Goal: Task Accomplishment & Management: Use online tool/utility

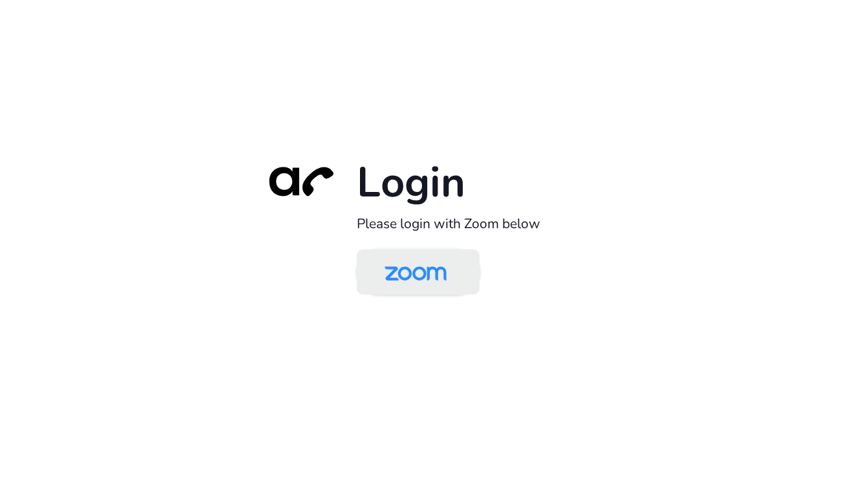
click at [401, 271] on img at bounding box center [415, 273] width 89 height 42
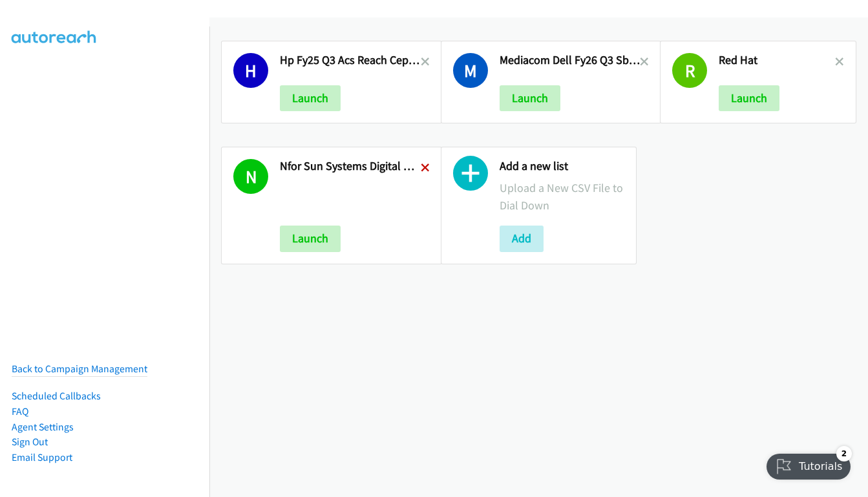
click at [421, 164] on icon at bounding box center [425, 168] width 9 height 9
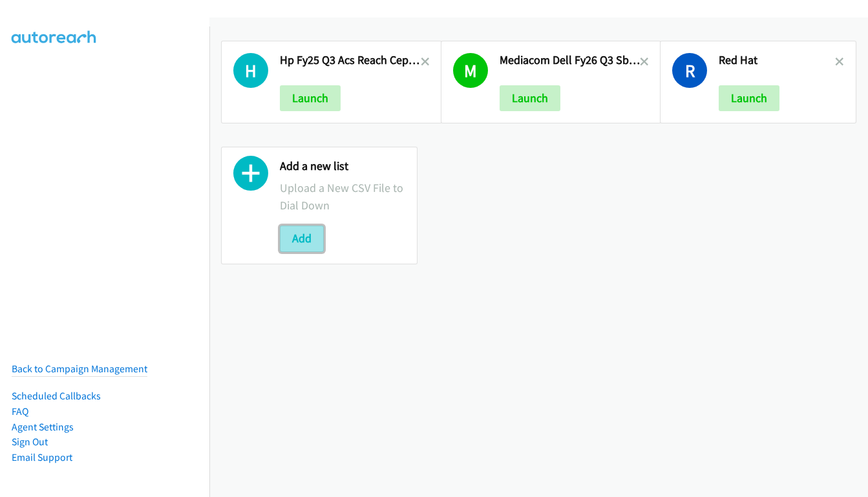
click at [299, 246] on button "Add" at bounding box center [302, 239] width 44 height 26
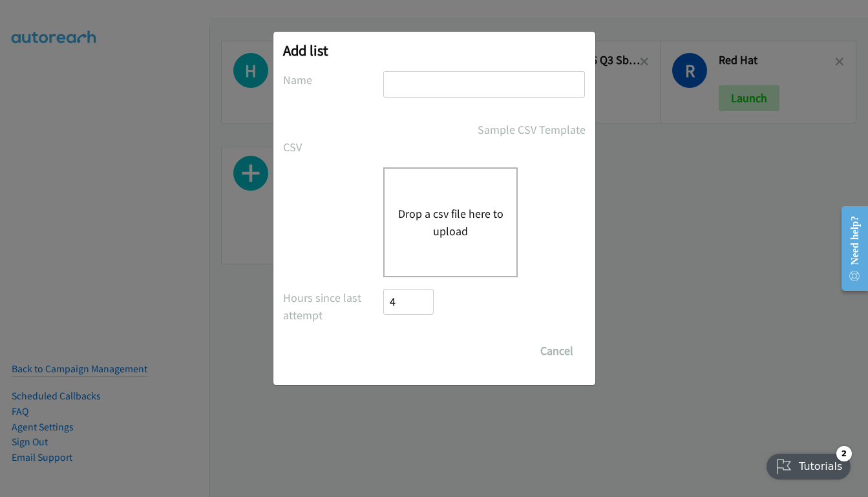
click at [452, 92] on input "text" at bounding box center [484, 84] width 202 height 26
paste input "Zoom Q2FY25 Digital Phone ASEAN"
type input "Zoom Q2FY25 Digital Phone MY"
click at [438, 217] on button "Drop a csv file here to upload" at bounding box center [450, 222] width 106 height 35
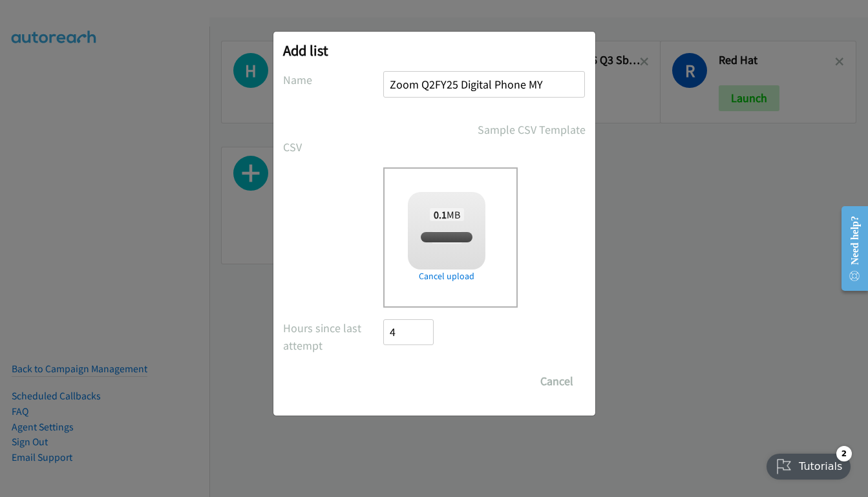
checkbox input "true"
click at [418, 378] on input "Save List" at bounding box center [418, 381] width 68 height 26
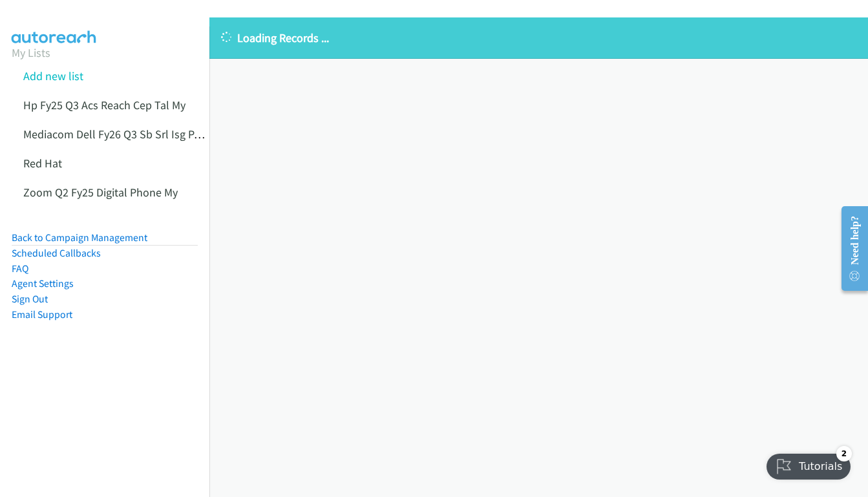
click at [423, 187] on div "Loading Records ... Sorry, something went wrong please try again." at bounding box center [538, 257] width 659 height 480
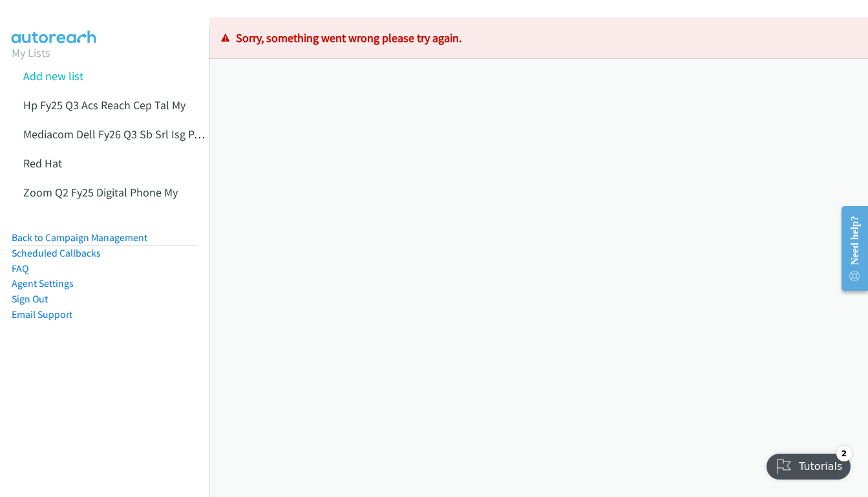
click at [379, 155] on div "Loading Records ... Sorry, something went wrong please try again." at bounding box center [538, 257] width 659 height 480
click at [83, 193] on link "Zoom Q2 Fy25 Digital Phone My" at bounding box center [100, 192] width 154 height 15
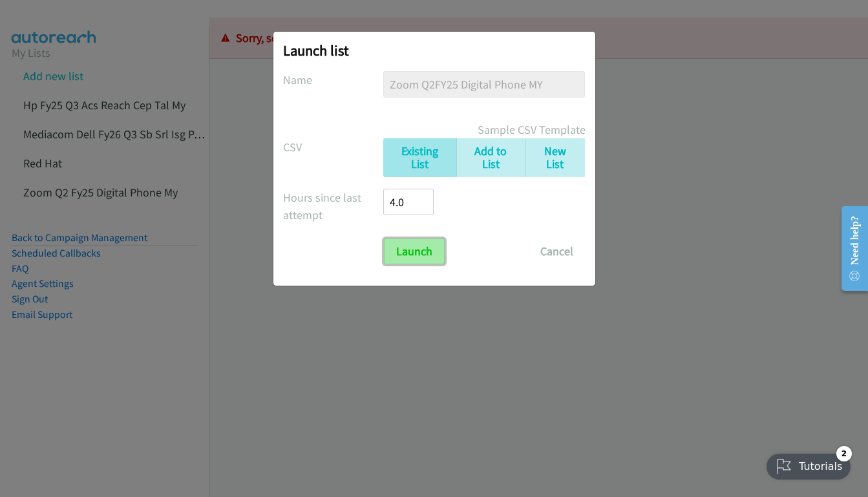
click at [408, 255] on input "Launch" at bounding box center [414, 251] width 61 height 26
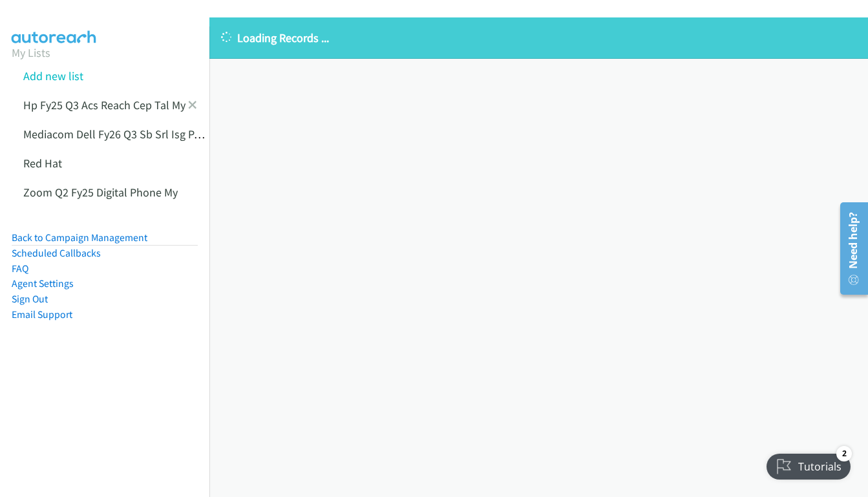
click at [188, 105] on icon at bounding box center [192, 105] width 9 height 9
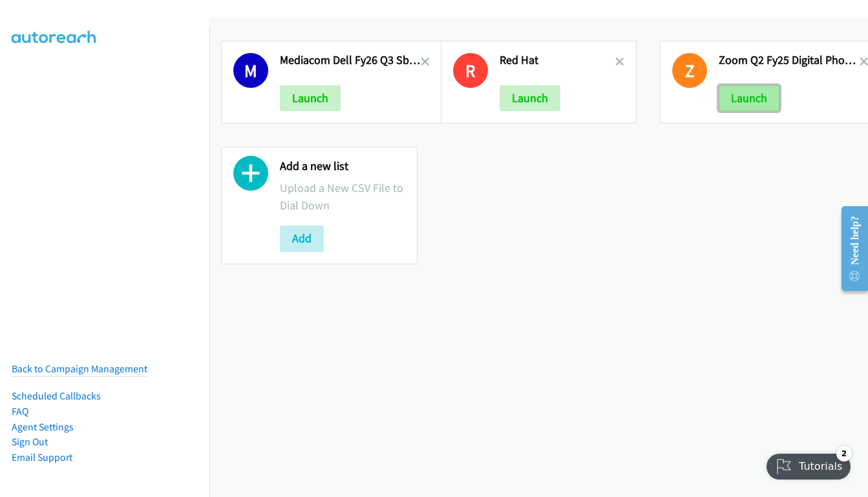
click at [741, 101] on button "Launch" at bounding box center [749, 98] width 61 height 26
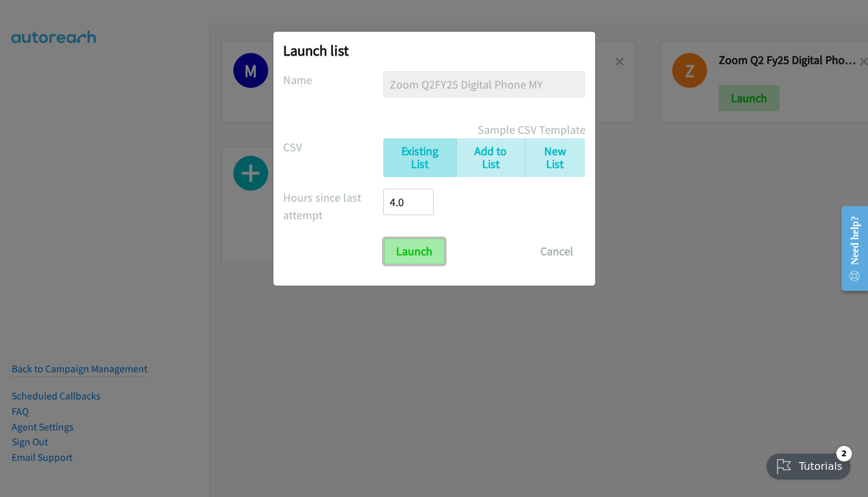
click at [424, 247] on input "Launch" at bounding box center [414, 251] width 61 height 26
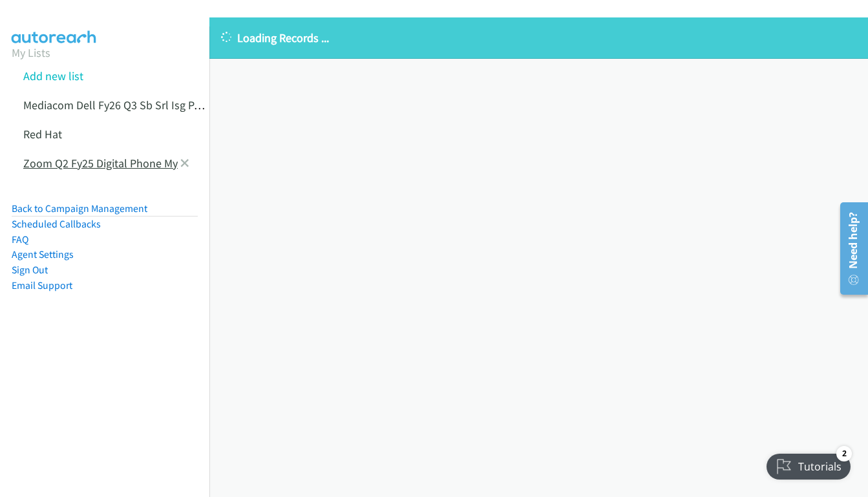
click at [125, 163] on link "Zoom Q2 Fy25 Digital Phone My" at bounding box center [100, 163] width 154 height 15
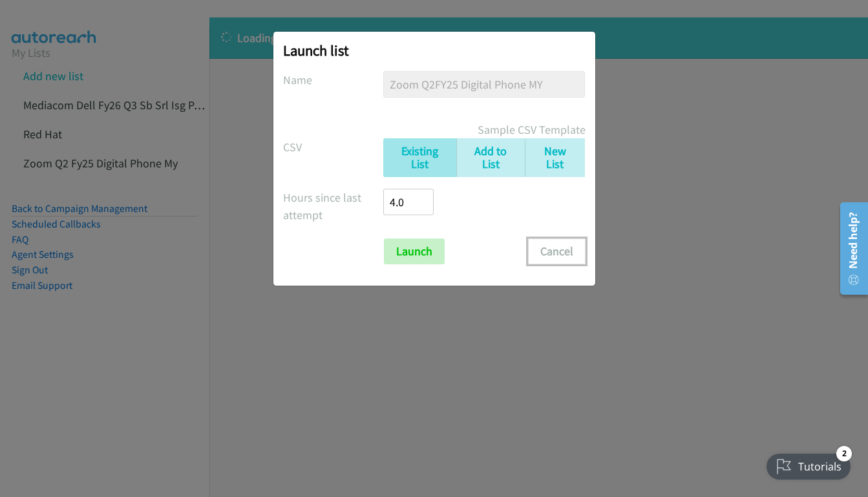
click at [558, 249] on button "Cancel" at bounding box center [557, 251] width 58 height 26
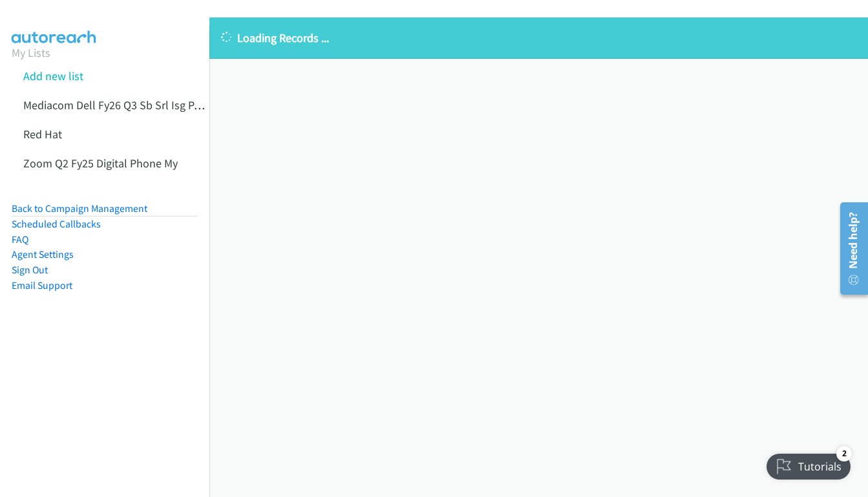
click at [541, 215] on div "Loading Records ... Sorry, something went wrong please try again." at bounding box center [538, 257] width 659 height 480
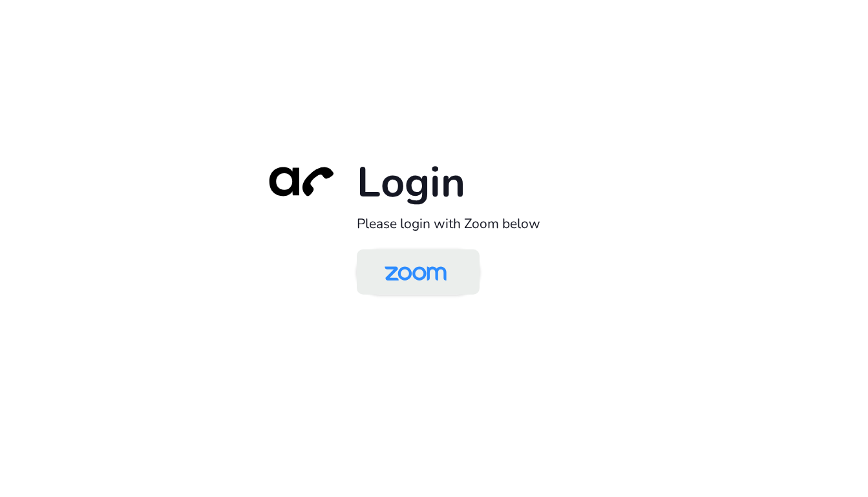
click at [407, 270] on img at bounding box center [415, 273] width 89 height 42
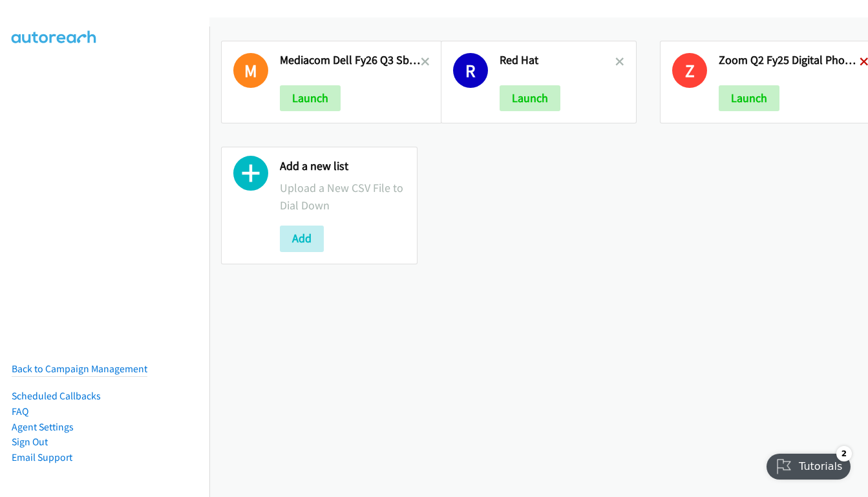
click at [860, 62] on icon at bounding box center [864, 62] width 9 height 9
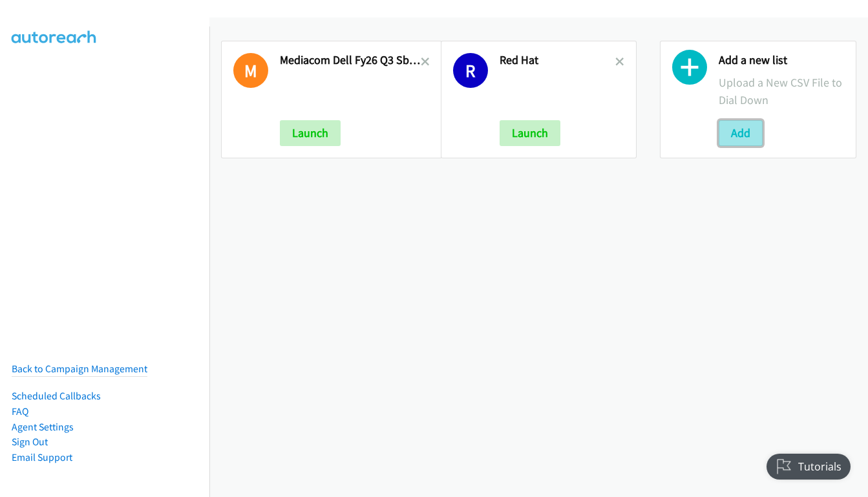
click at [737, 131] on button "Add" at bounding box center [741, 133] width 44 height 26
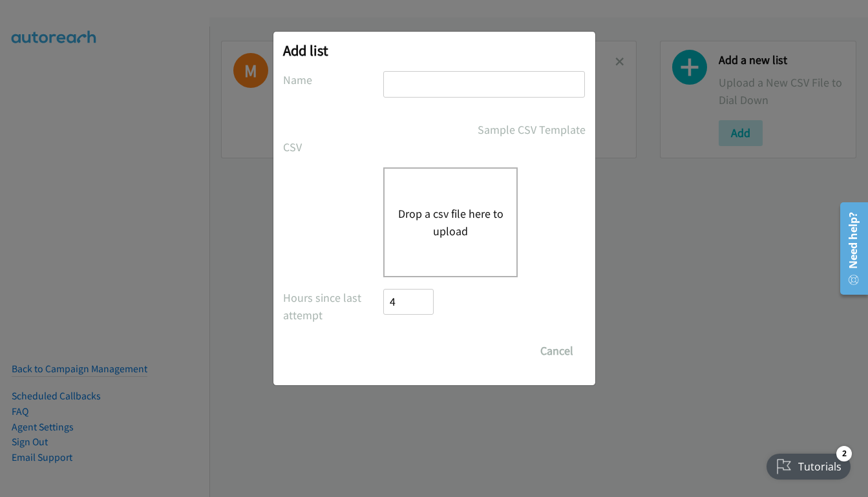
click at [496, 84] on input "text" at bounding box center [484, 84] width 202 height 26
paste input "Zoom Q2FY25 Digital Phone ASEAN"
click at [549, 87] on input "Zoom Q2FY25 Digital Phone ASEAN" at bounding box center [484, 84] width 202 height 26
type input "Zoom Q2FY25 Digital Phone MY"
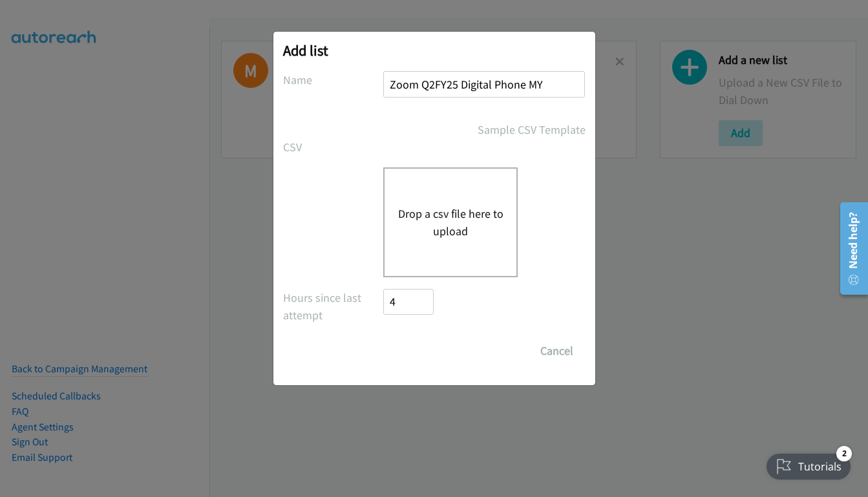
click at [445, 213] on button "Drop a csv file here to upload" at bounding box center [450, 222] width 106 height 35
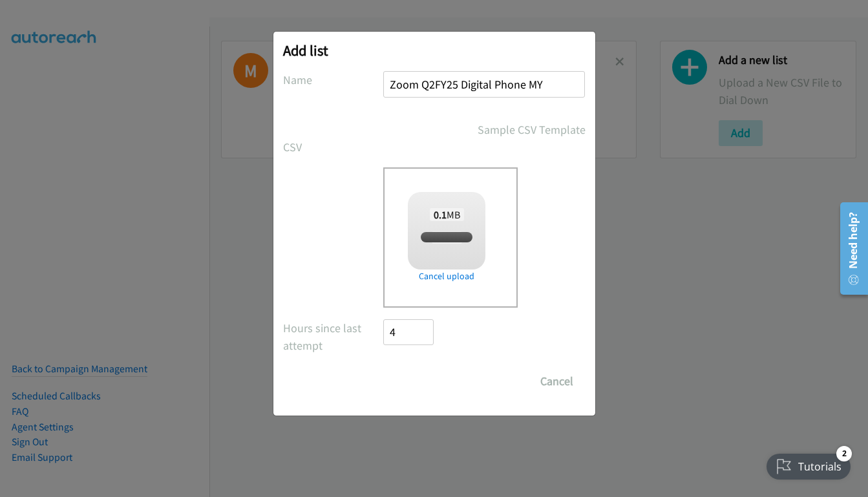
checkbox input "true"
click at [416, 379] on input "Save List" at bounding box center [418, 381] width 68 height 26
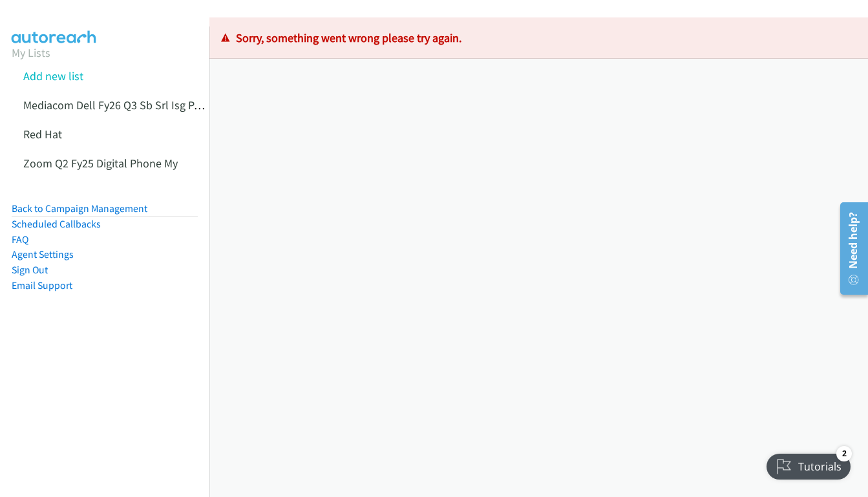
click at [421, 213] on div "Loading Records ... Sorry, something went wrong please try again." at bounding box center [538, 257] width 659 height 480
click at [59, 79] on link "Add new list" at bounding box center [53, 76] width 60 height 15
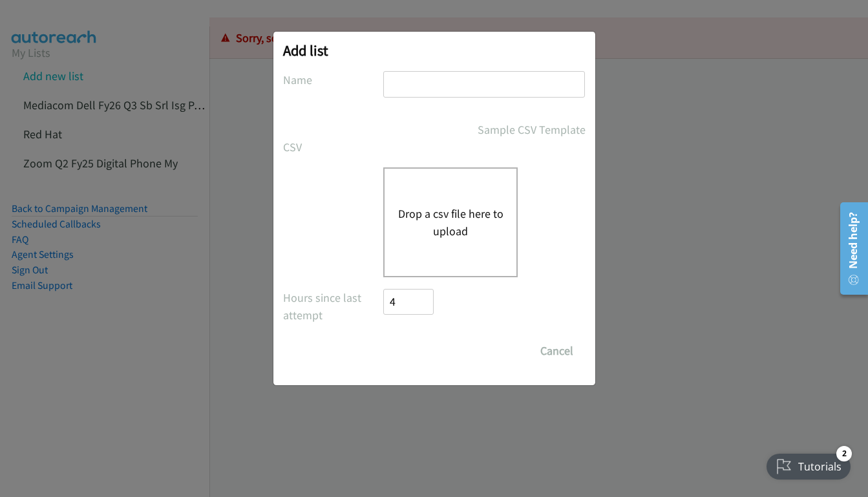
click at [472, 83] on input "text" at bounding box center [484, 84] width 202 height 26
paste input "https://app.hubspot.com/sales-products-settings/46640771/object/0-1/record-cust…"
click at [446, 91] on input "https://app.hubspot.com/sales-products-settings/46640771/object/0-1/record-cust…" at bounding box center [484, 84] width 202 height 26
click at [446, 90] on input "https://app.hubspot.com/sales-products-settings/46640771/object/0-1/record-cust…" at bounding box center [484, 84] width 202 height 26
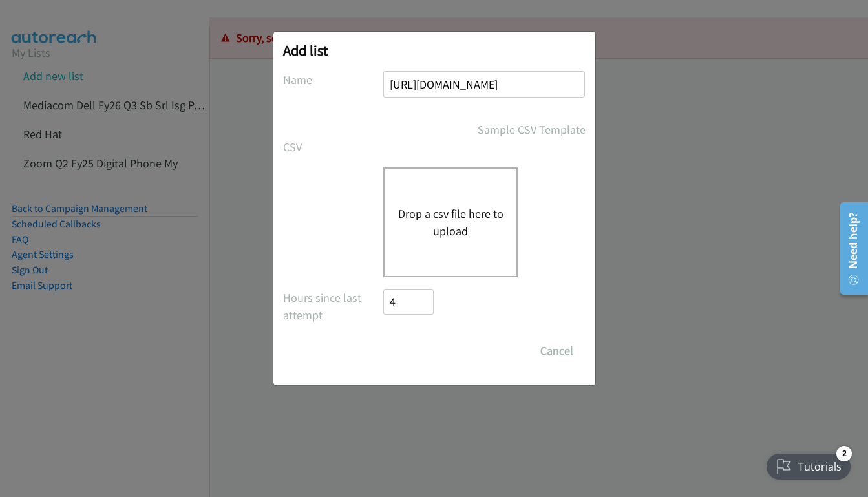
paste input "Zoom Q2FY25 Digital Phone ASEAN"
type input "Zoom Q2FY25 Digital Phone ASEAN"
click at [444, 226] on button "Drop a csv file here to upload" at bounding box center [450, 222] width 106 height 35
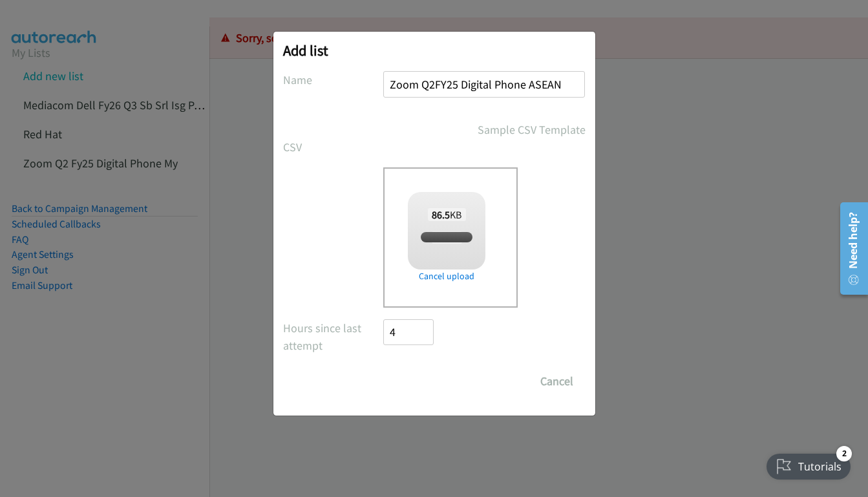
checkbox input "true"
click at [405, 378] on input "Save List" at bounding box center [418, 381] width 68 height 26
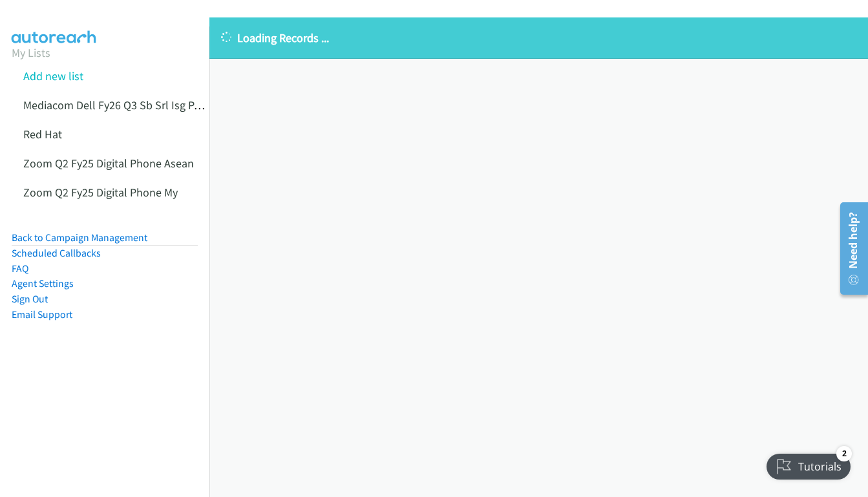
drag, startPoint x: 512, startPoint y: 46, endPoint x: 494, endPoint y: 78, distance: 36.7
click at [512, 46] on p "Loading Records ..." at bounding box center [538, 37] width 635 height 17
click at [475, 110] on div "Loading Records ... Sorry, something went wrong please try again." at bounding box center [538, 257] width 659 height 480
click at [67, 132] on icon at bounding box center [69, 135] width 9 height 9
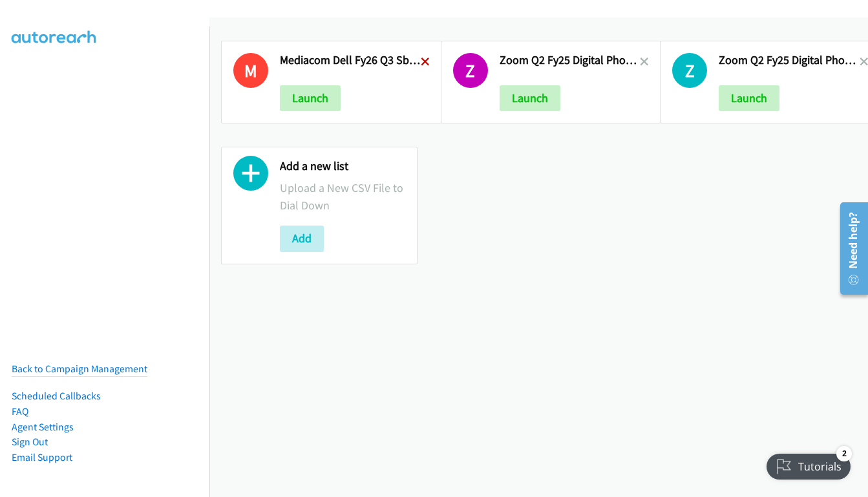
click at [421, 63] on icon at bounding box center [425, 62] width 9 height 9
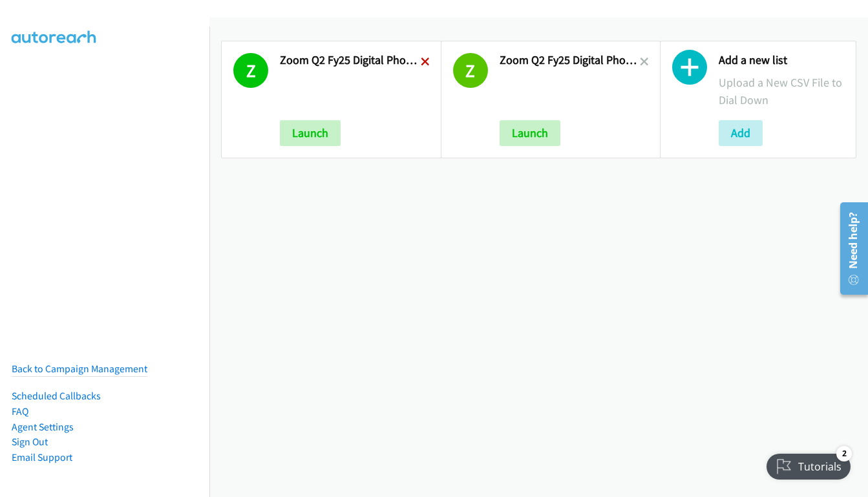
click at [421, 62] on icon at bounding box center [425, 62] width 9 height 9
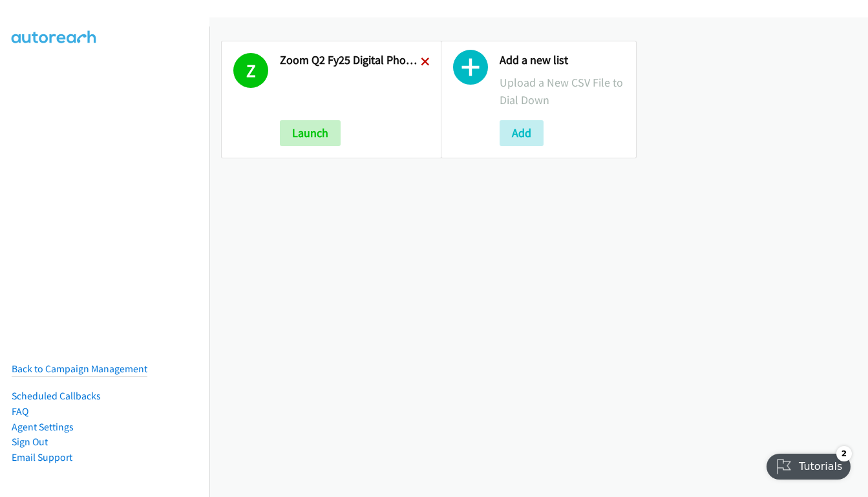
click at [421, 58] on icon at bounding box center [425, 62] width 9 height 9
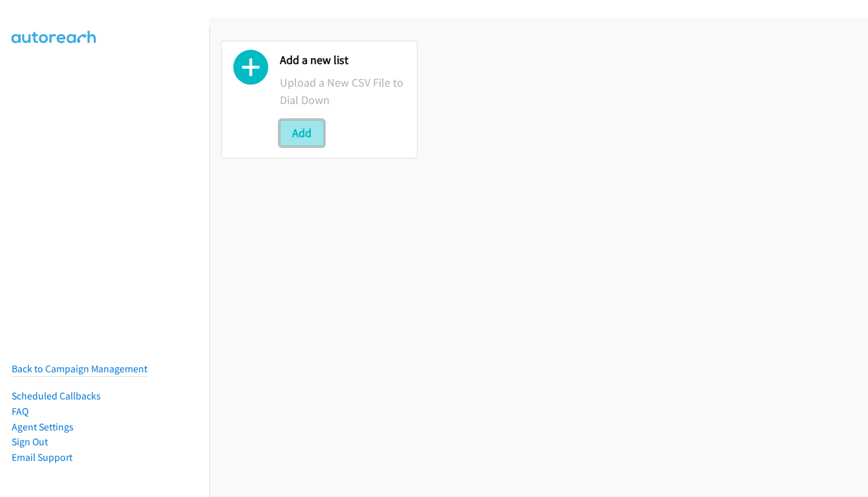
click at [304, 143] on button "Add" at bounding box center [302, 133] width 44 height 26
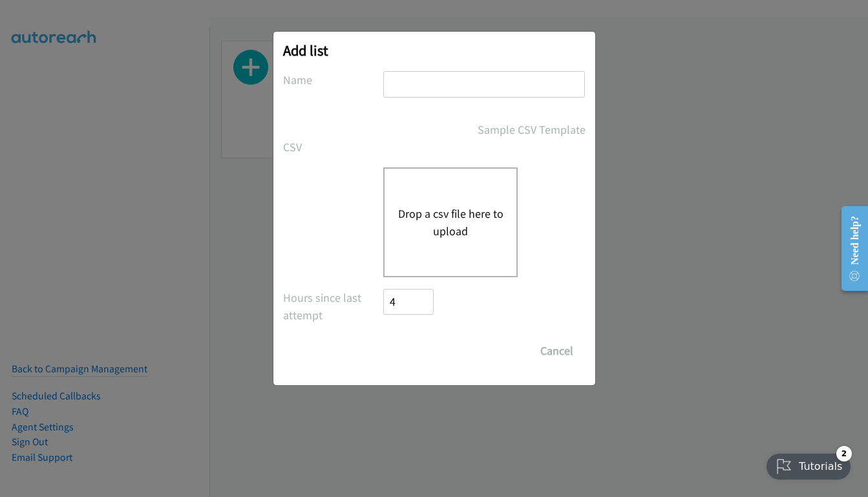
click at [422, 81] on input "text" at bounding box center [484, 84] width 202 height 26
paste input "Zoom Q2FY25 Digital Phone ASEAN"
click at [540, 90] on input "Zoom Q2FY25 Digital Phone ASEAN" at bounding box center [484, 84] width 202 height 26
type input "Zoom Q2FY25 Digital Phone MY"
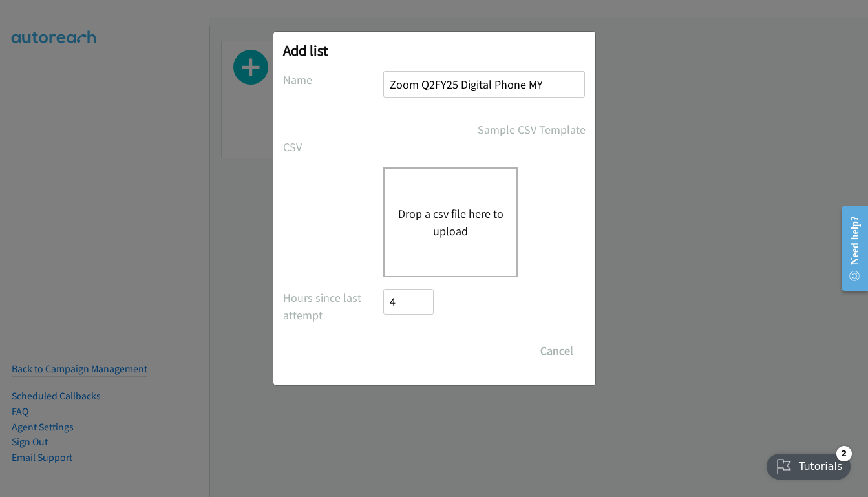
click at [455, 213] on button "Drop a csv file here to upload" at bounding box center [450, 222] width 106 height 35
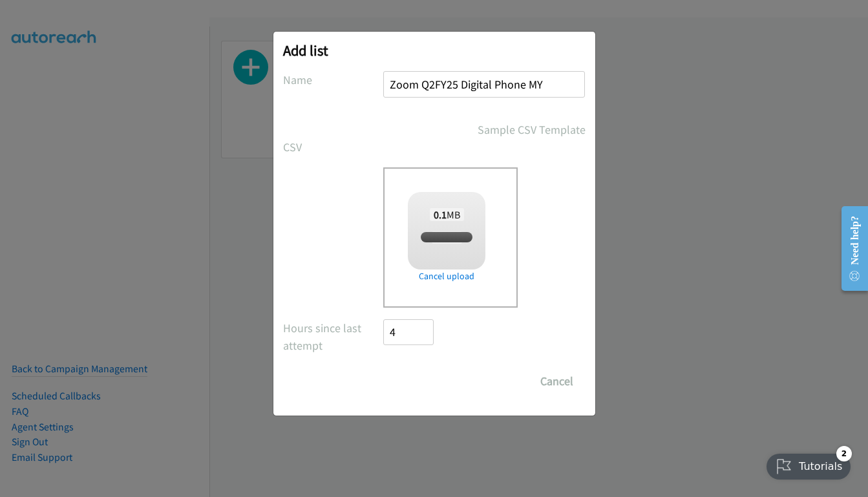
checkbox input "true"
click at [403, 385] on input "Save List" at bounding box center [418, 381] width 68 height 26
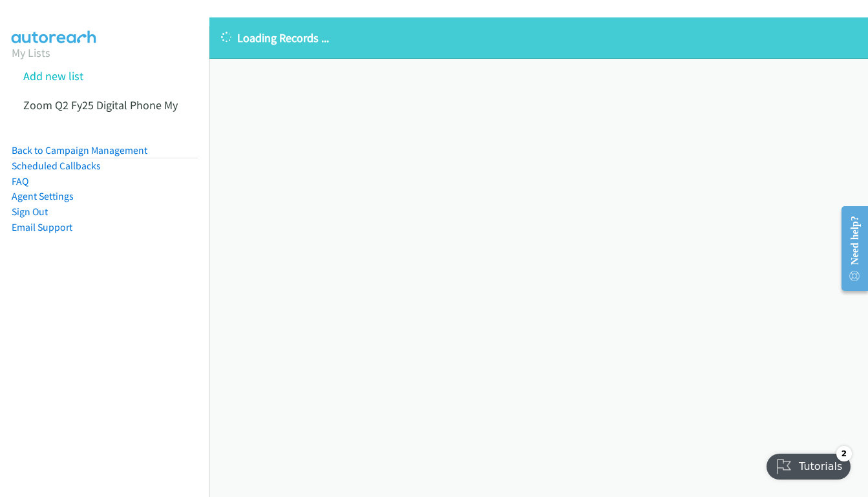
click at [409, 242] on div "Loading Records ... Sorry, something went wrong please try again." at bounding box center [538, 257] width 659 height 480
click at [846, 241] on div "Need help?" at bounding box center [854, 239] width 17 height 49
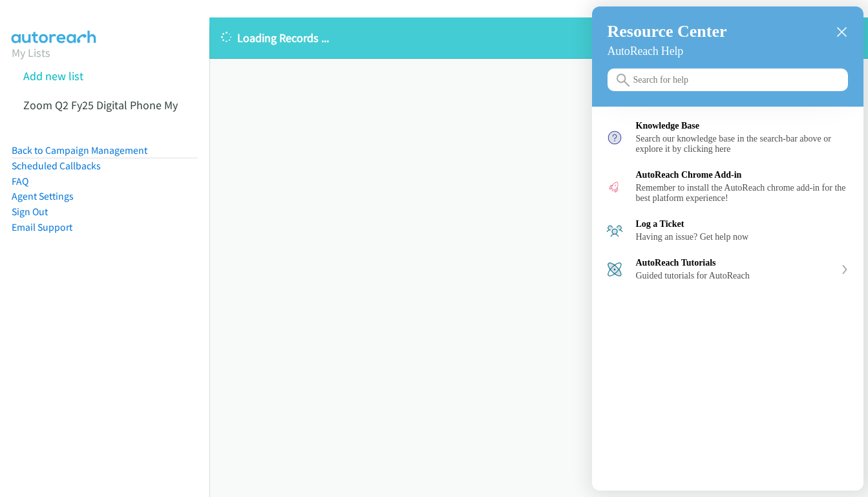
click at [843, 31] on icon "close resource center" at bounding box center [842, 32] width 10 height 10
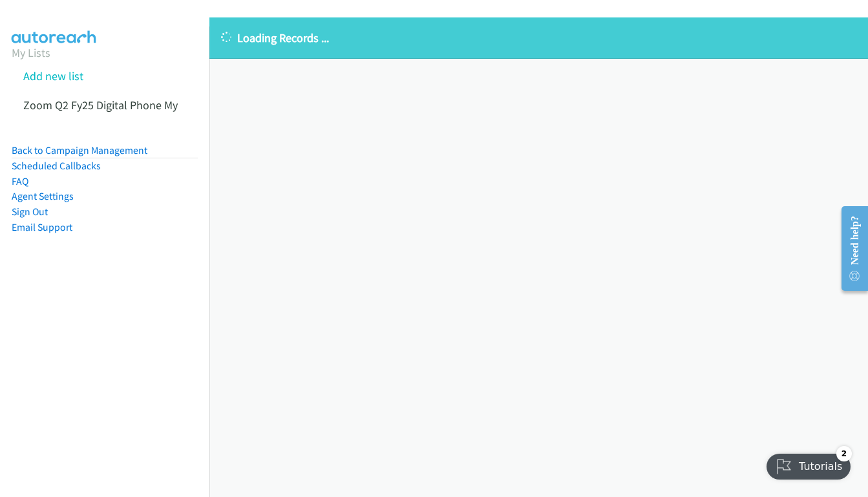
click at [530, 196] on div "Loading Records ... Sorry, something went wrong please try again." at bounding box center [538, 257] width 659 height 480
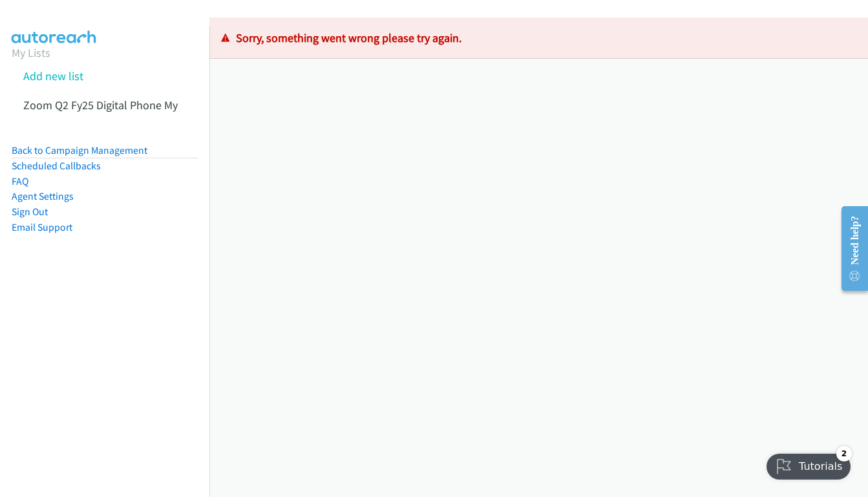
click at [314, 84] on div "Loading Records ... Sorry, something went wrong please try again." at bounding box center [538, 257] width 659 height 480
click at [493, 203] on div "Loading Records ... Sorry, something went wrong please try again." at bounding box center [538, 257] width 659 height 480
click at [492, 207] on div "Loading Records ... Sorry, something went wrong please try again." at bounding box center [538, 257] width 659 height 480
click at [289, 216] on div "Loading Records ... Sorry, something went wrong please try again." at bounding box center [538, 257] width 659 height 480
